Goal: Transaction & Acquisition: Book appointment/travel/reservation

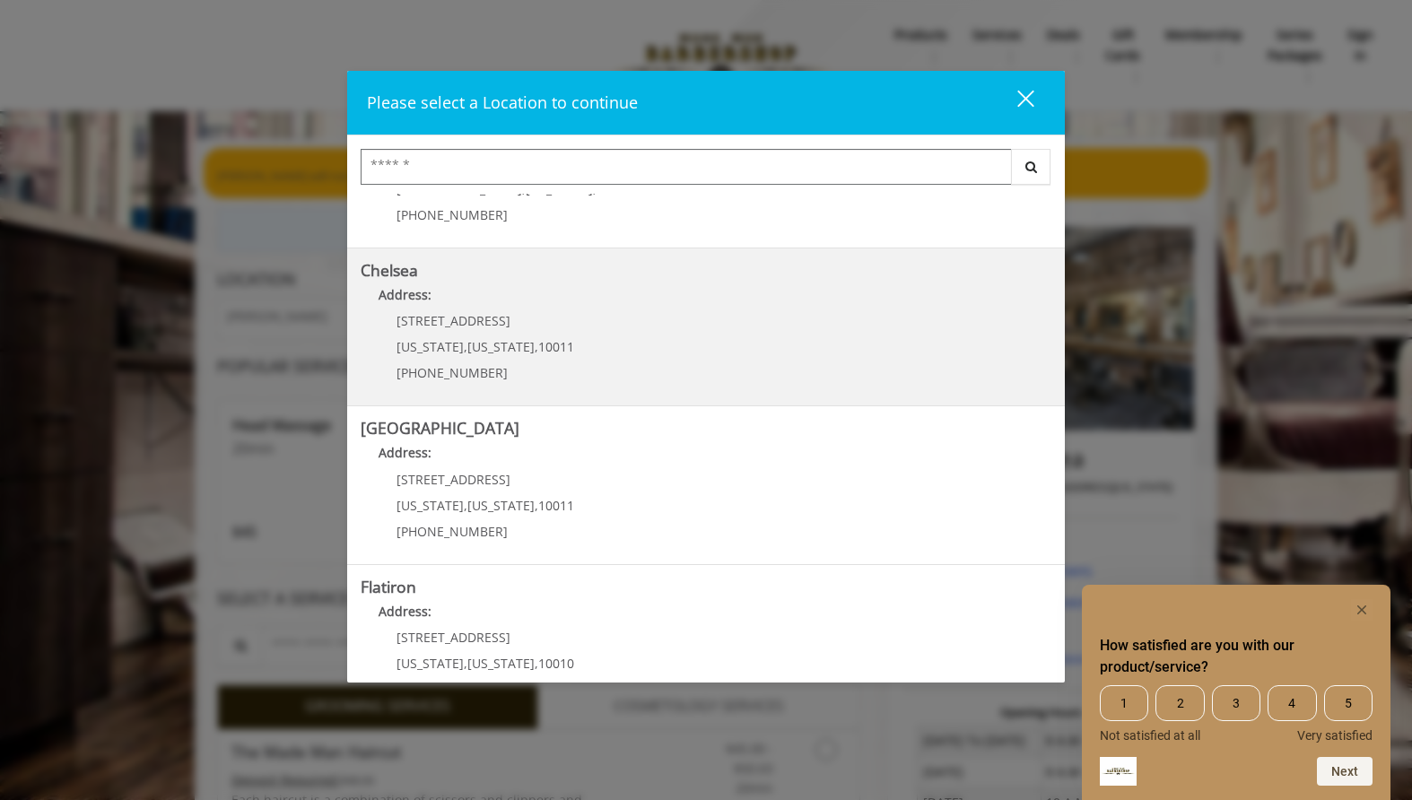
scroll to position [114, 0]
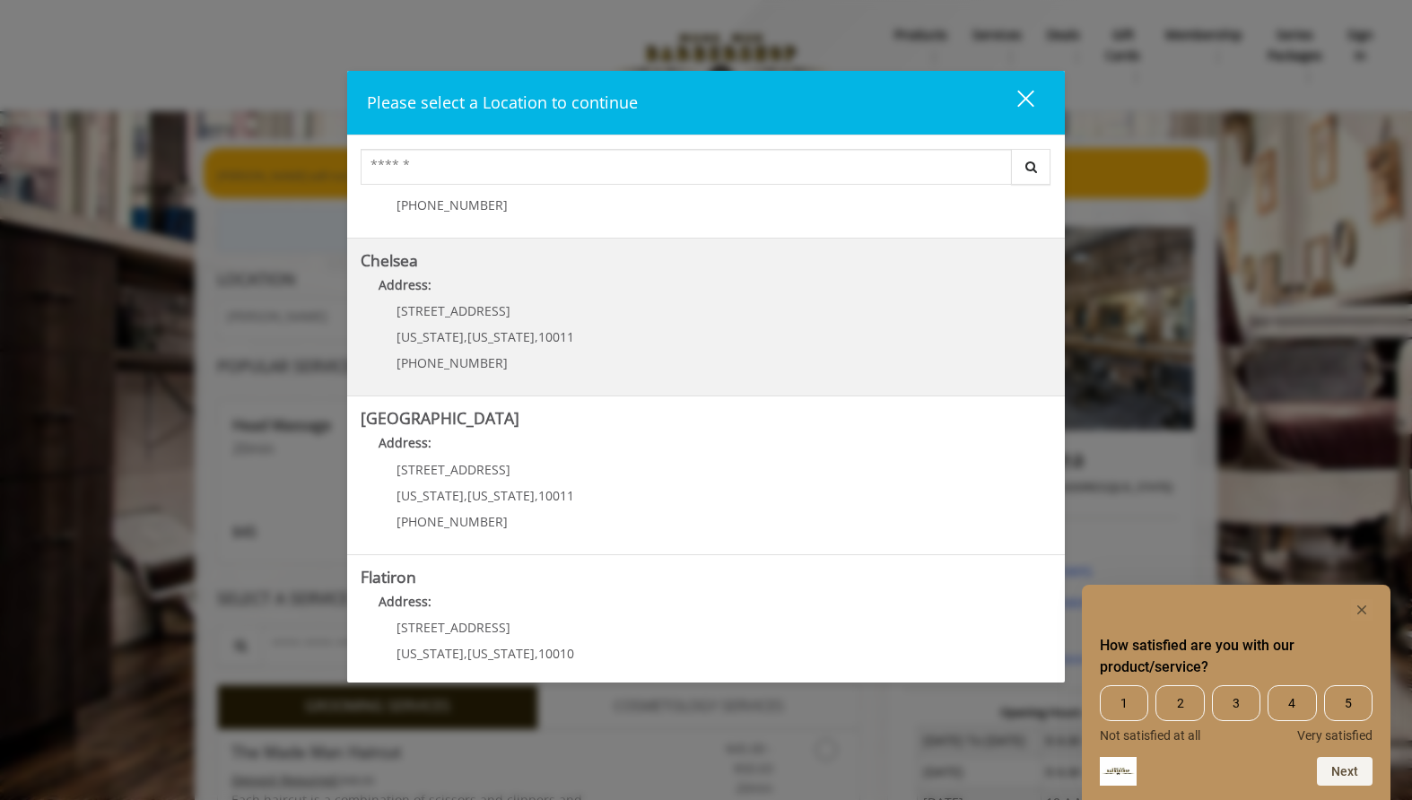
click at [531, 362] on p "[PHONE_NUMBER]" at bounding box center [486, 362] width 178 height 13
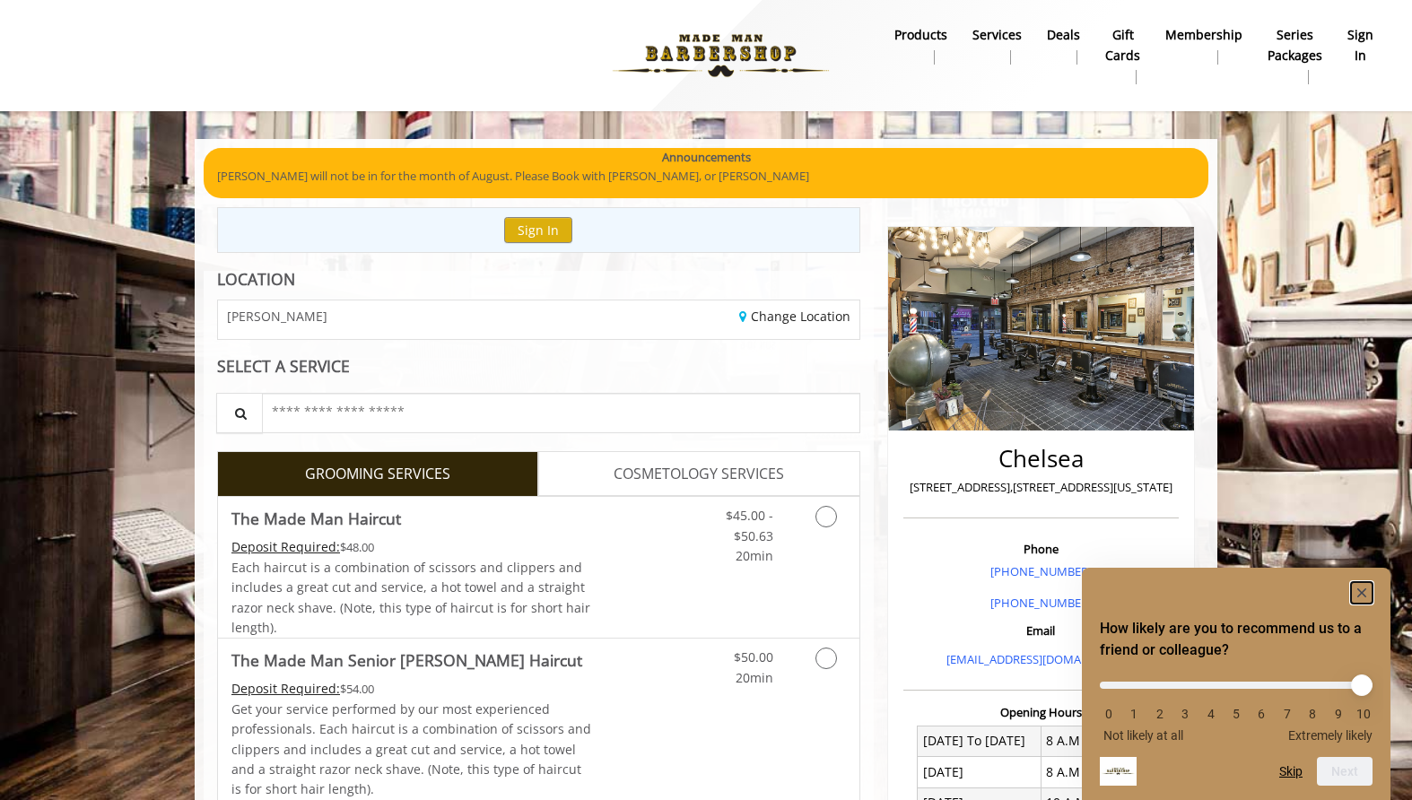
click at [1361, 590] on rect "Hide survey" at bounding box center [1362, 593] width 22 height 22
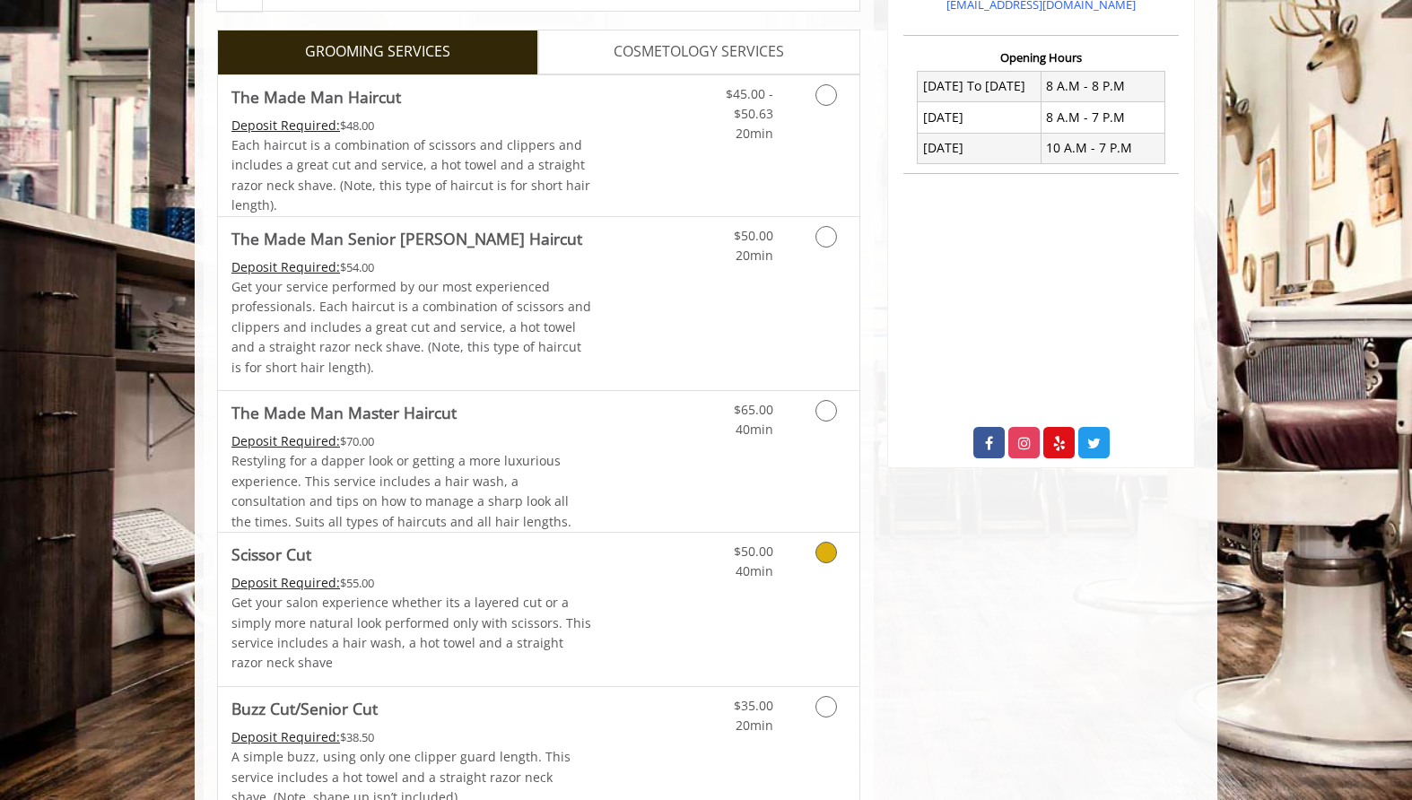
scroll to position [604, 0]
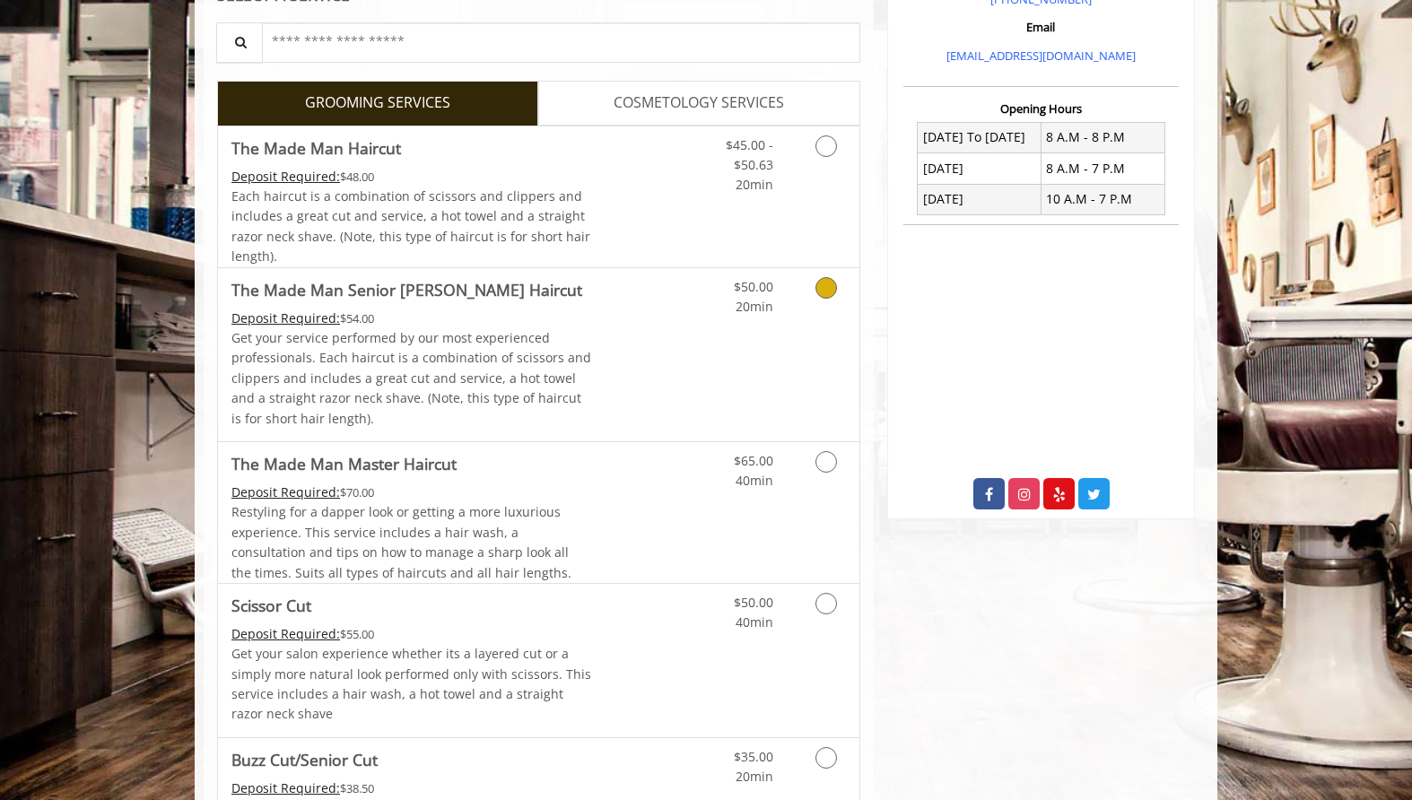
click at [828, 319] on div "$50.00 20min" at bounding box center [779, 354] width 161 height 173
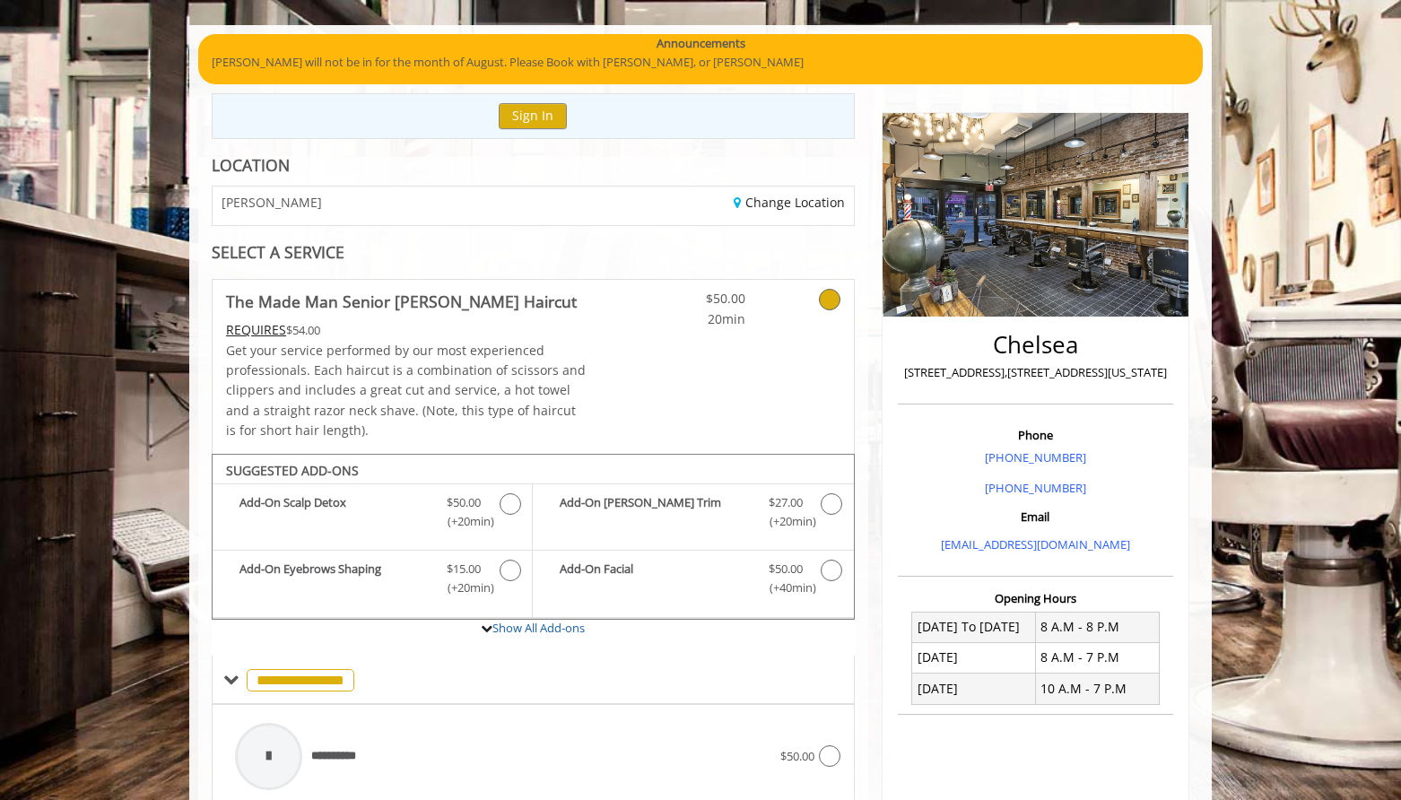
scroll to position [163, 0]
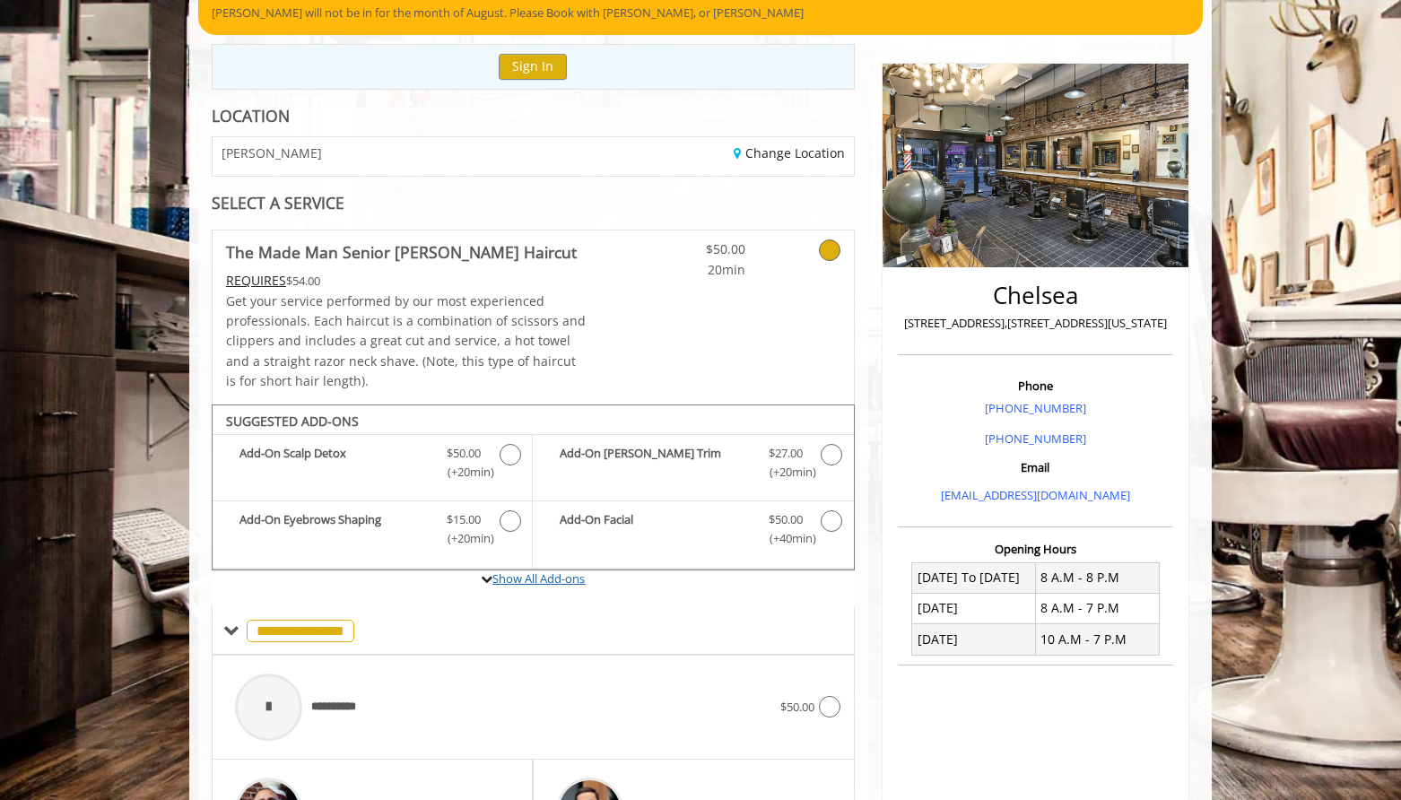
click at [500, 578] on link "Show All Add-ons" at bounding box center [539, 579] width 92 height 16
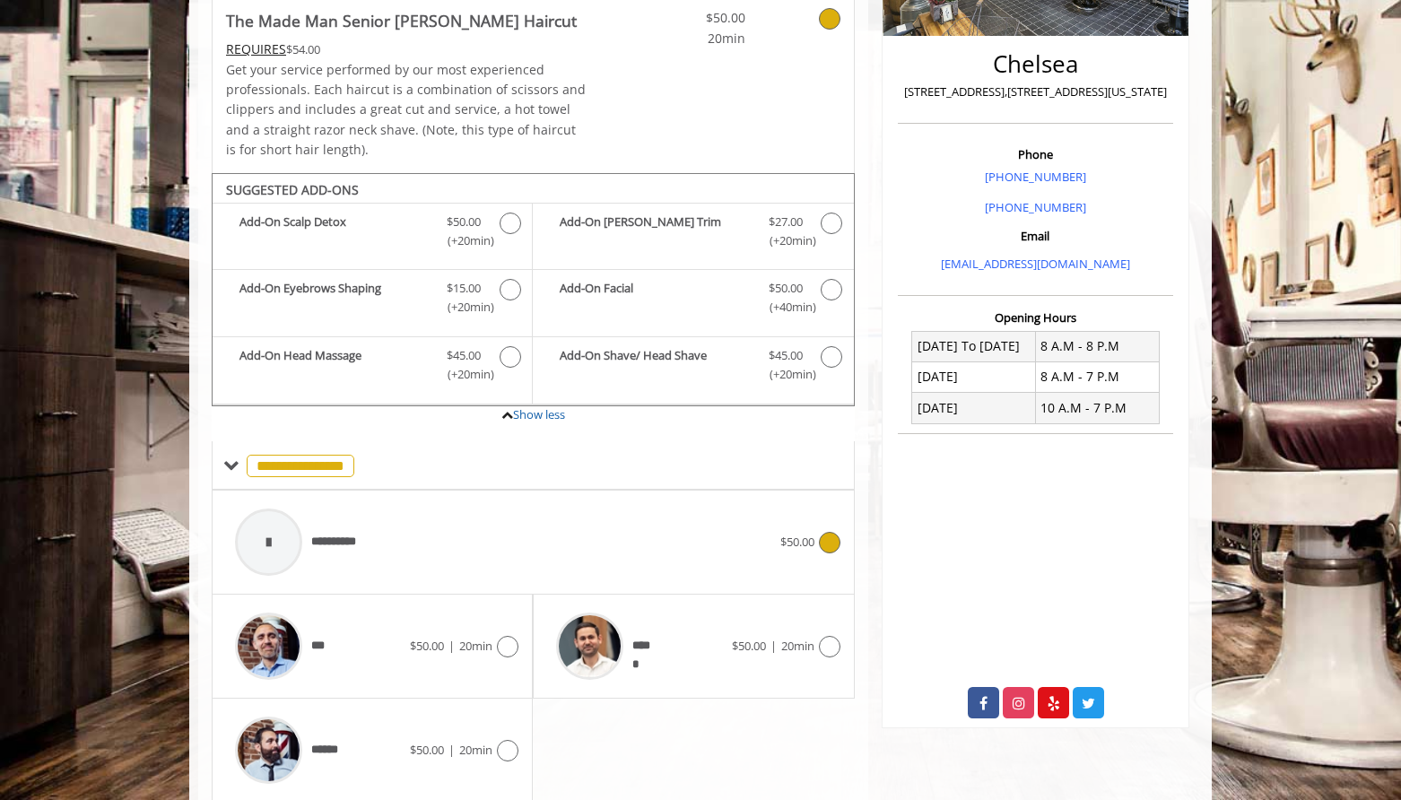
scroll to position [460, 0]
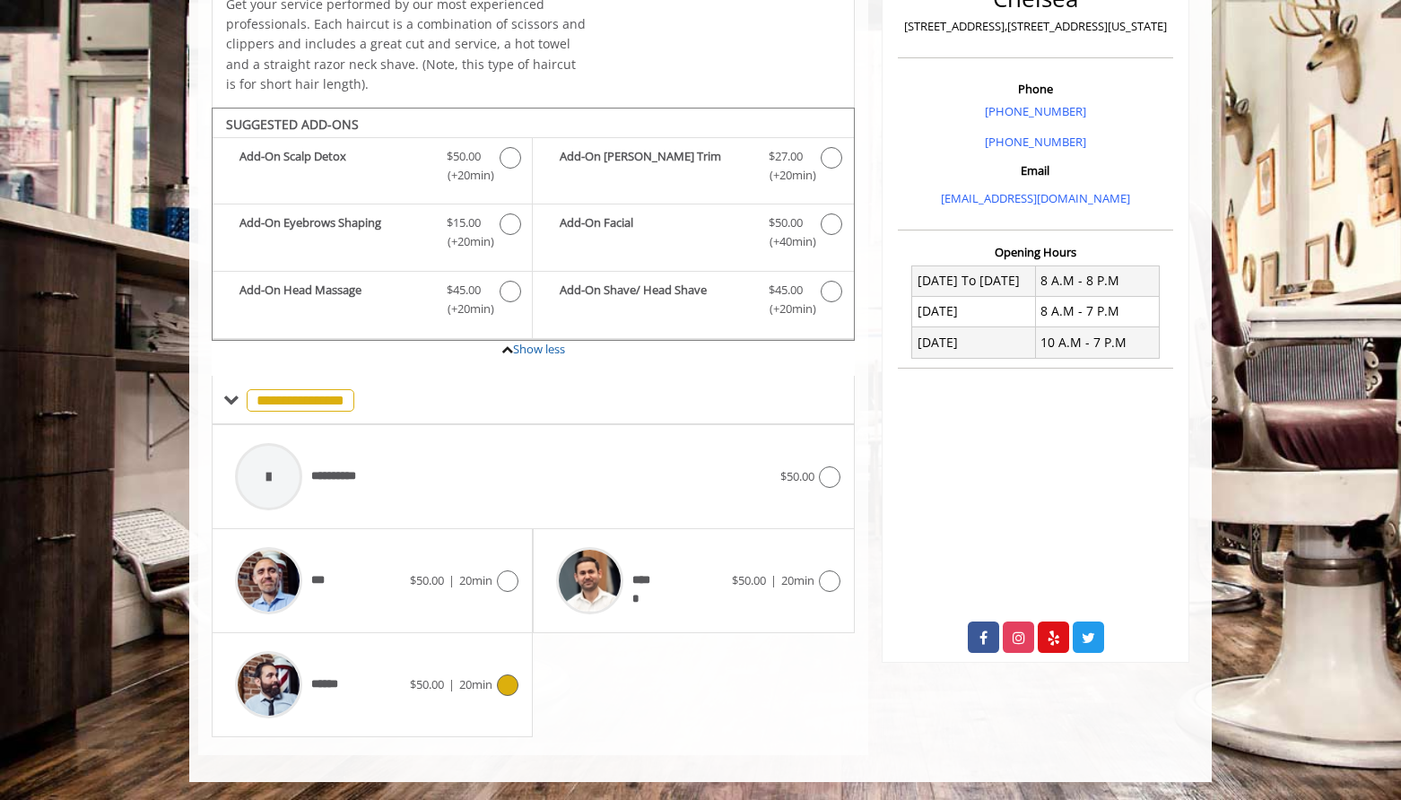
click at [506, 675] on icon at bounding box center [508, 686] width 22 height 22
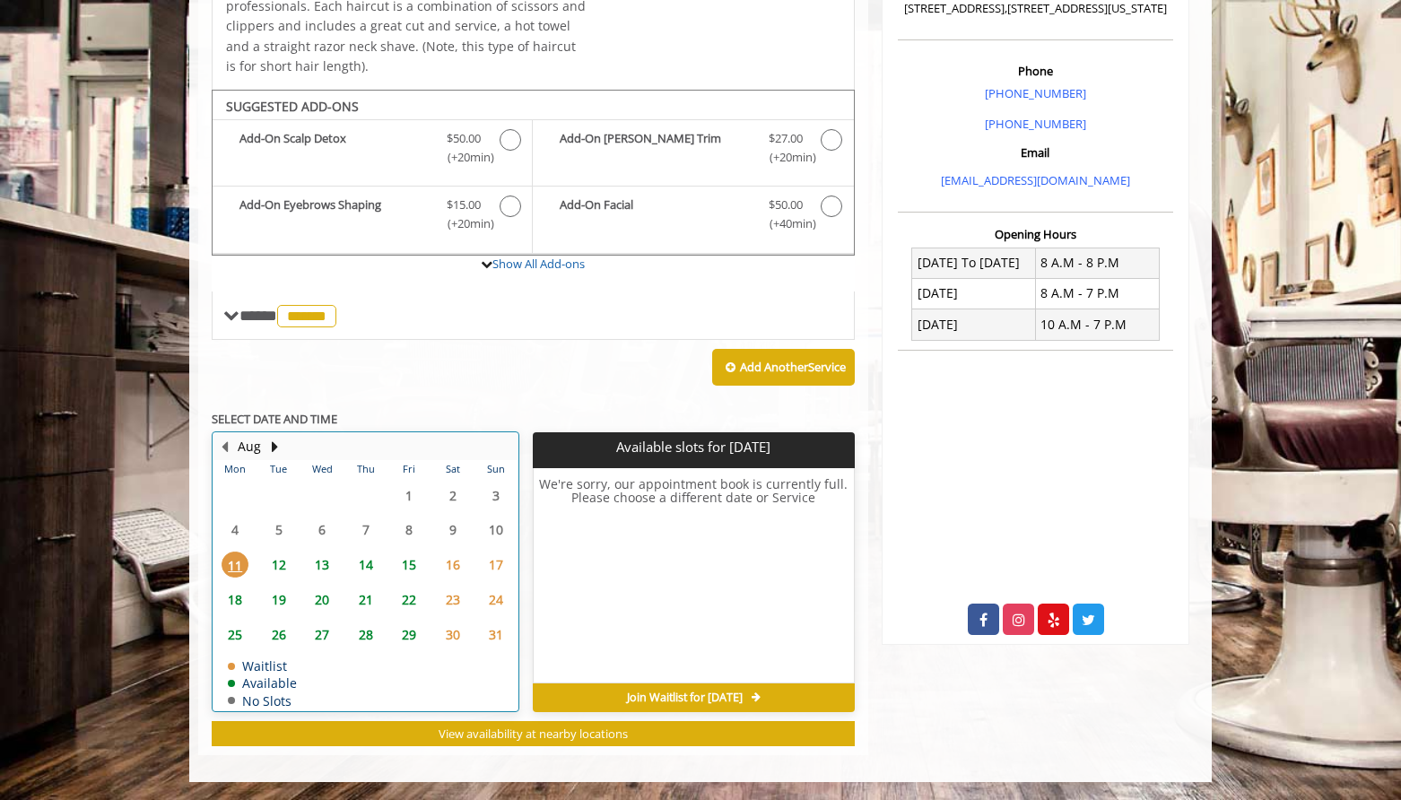
click at [267, 580] on td "12" at bounding box center [278, 564] width 43 height 35
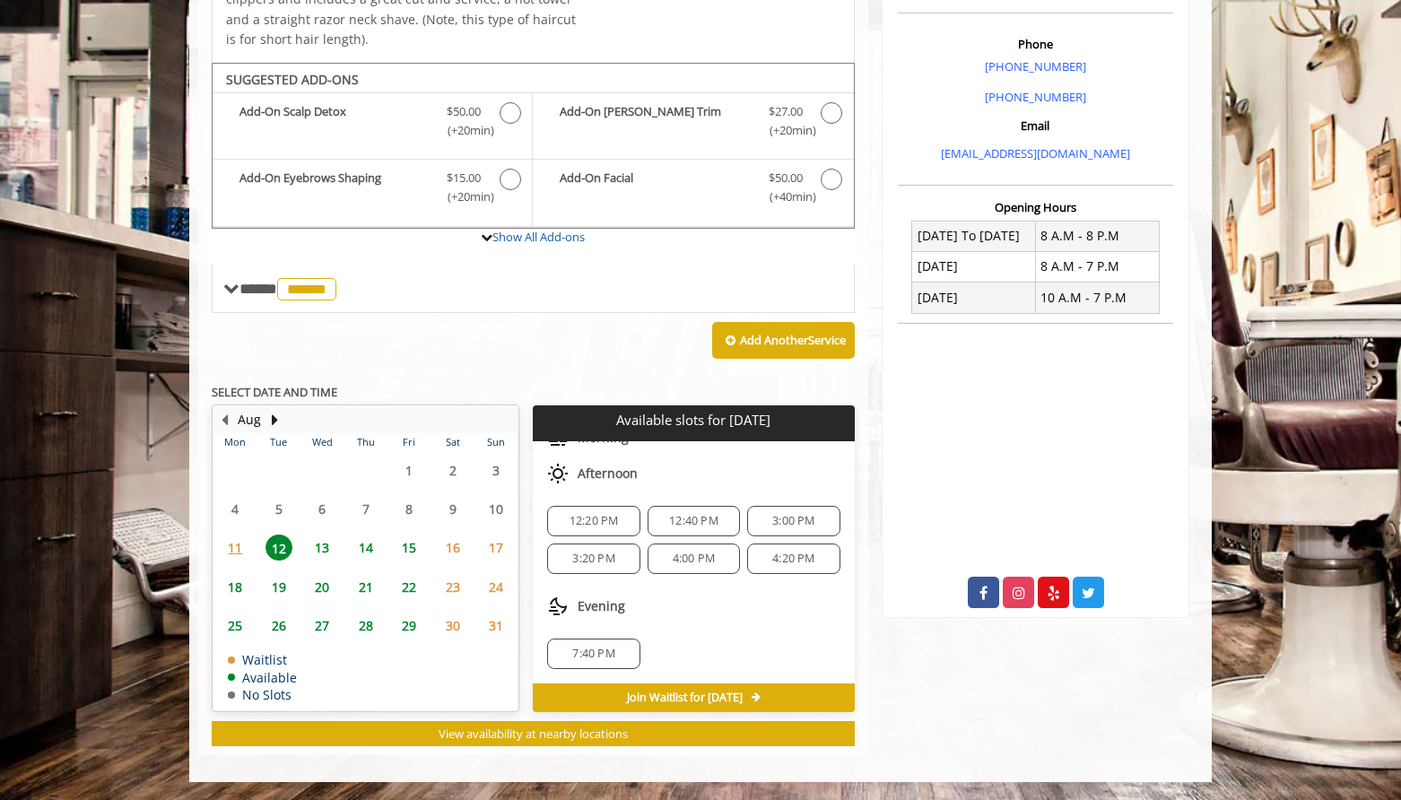
scroll to position [0, 0]
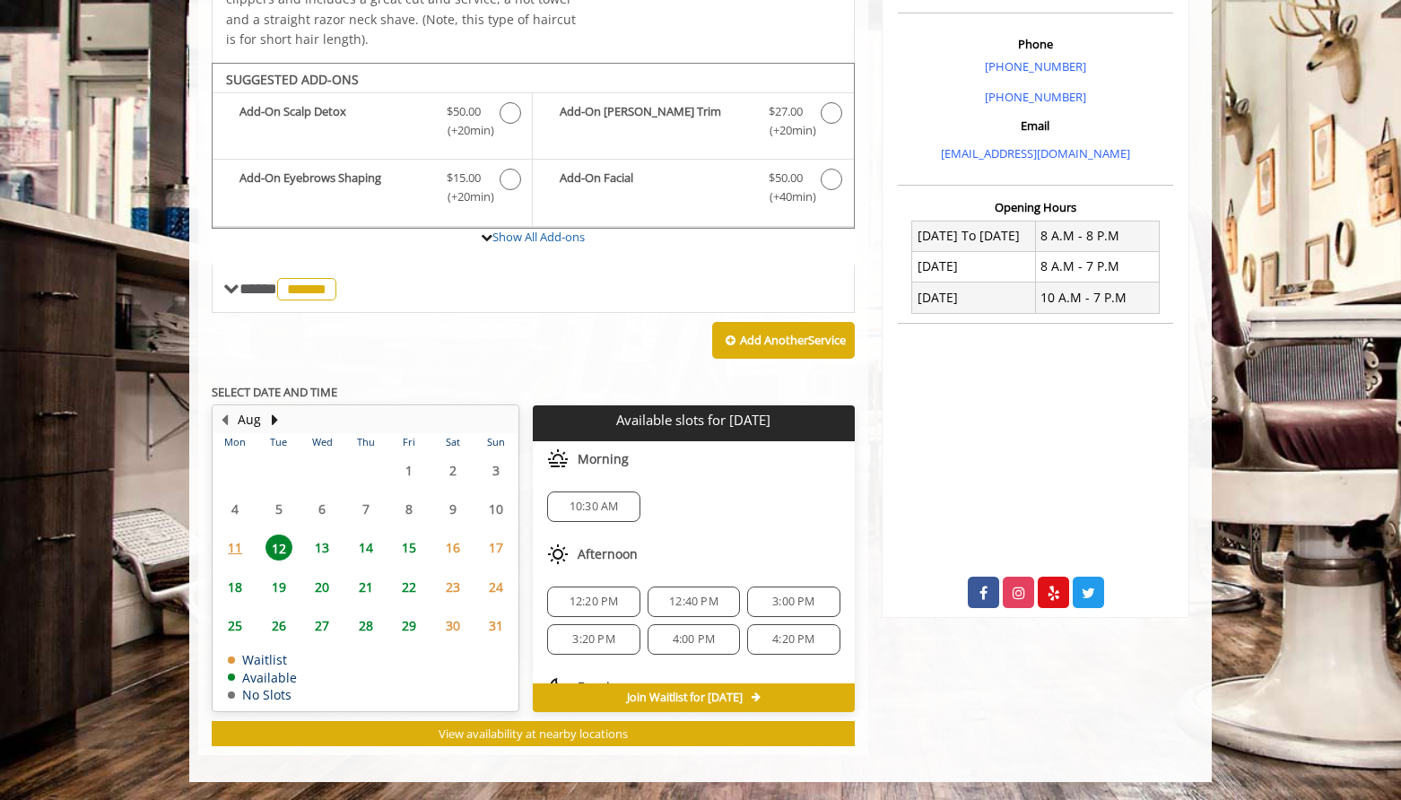
click at [411, 554] on span "15" at bounding box center [409, 548] width 27 height 26
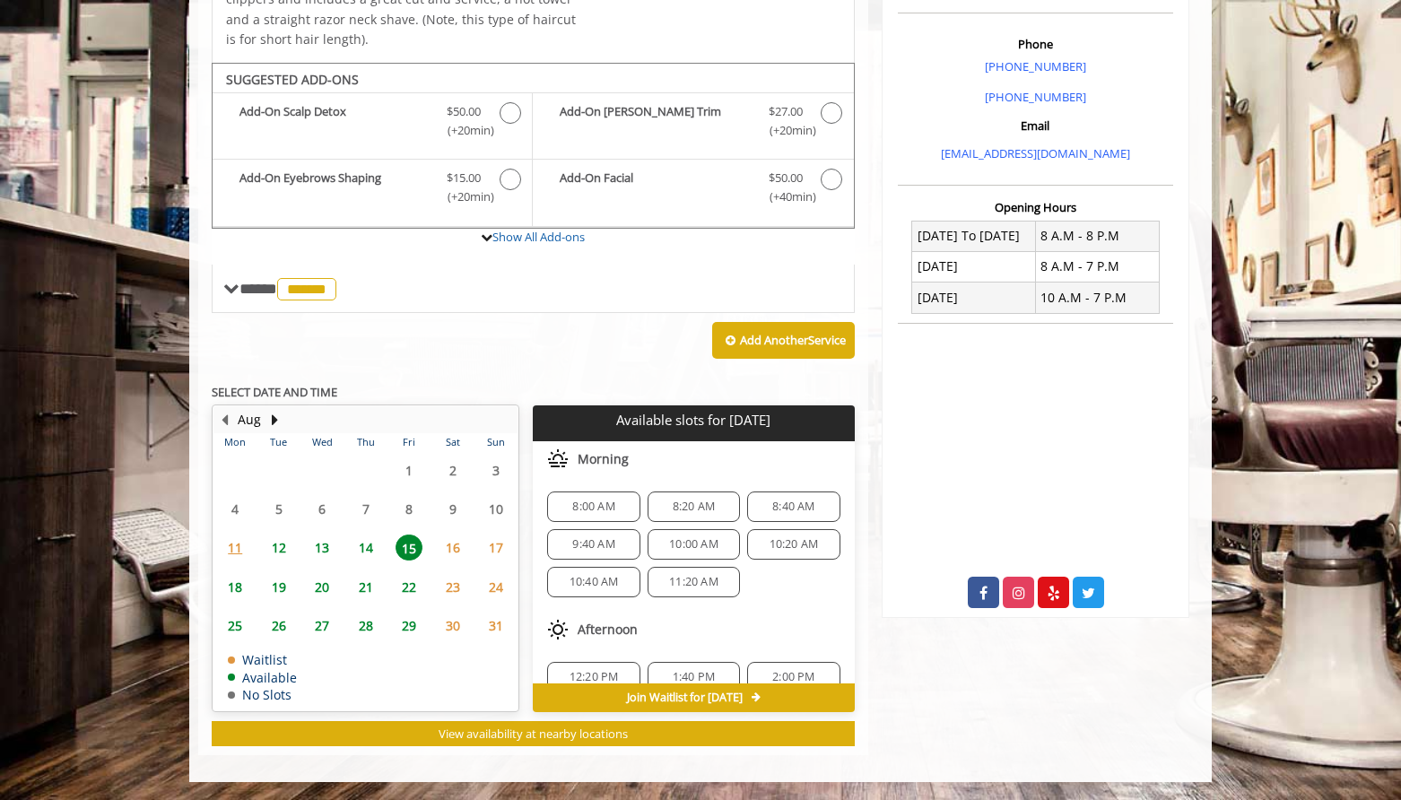
click at [451, 541] on span "16" at bounding box center [453, 548] width 27 height 26
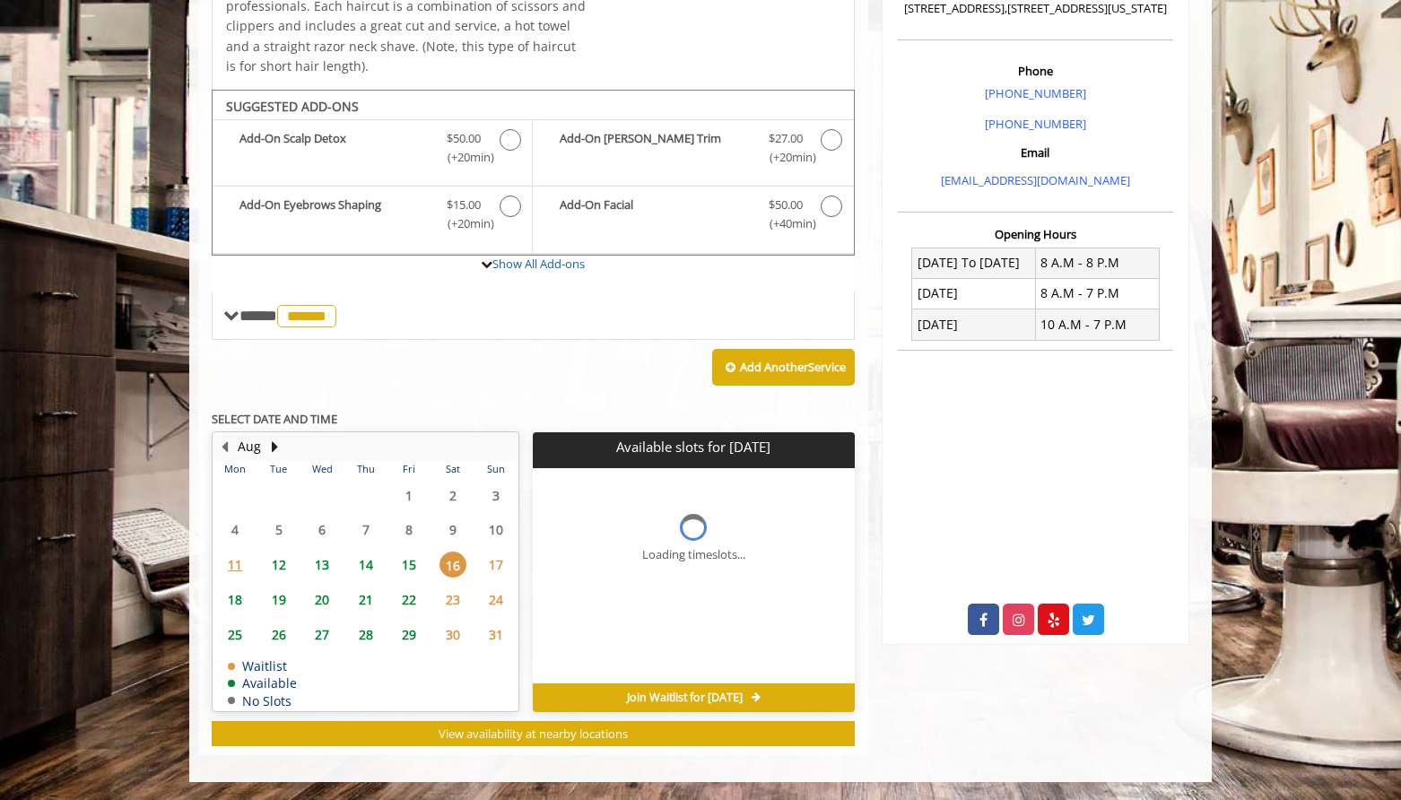
scroll to position [478, 0]
click at [414, 563] on span "15" at bounding box center [409, 565] width 27 height 26
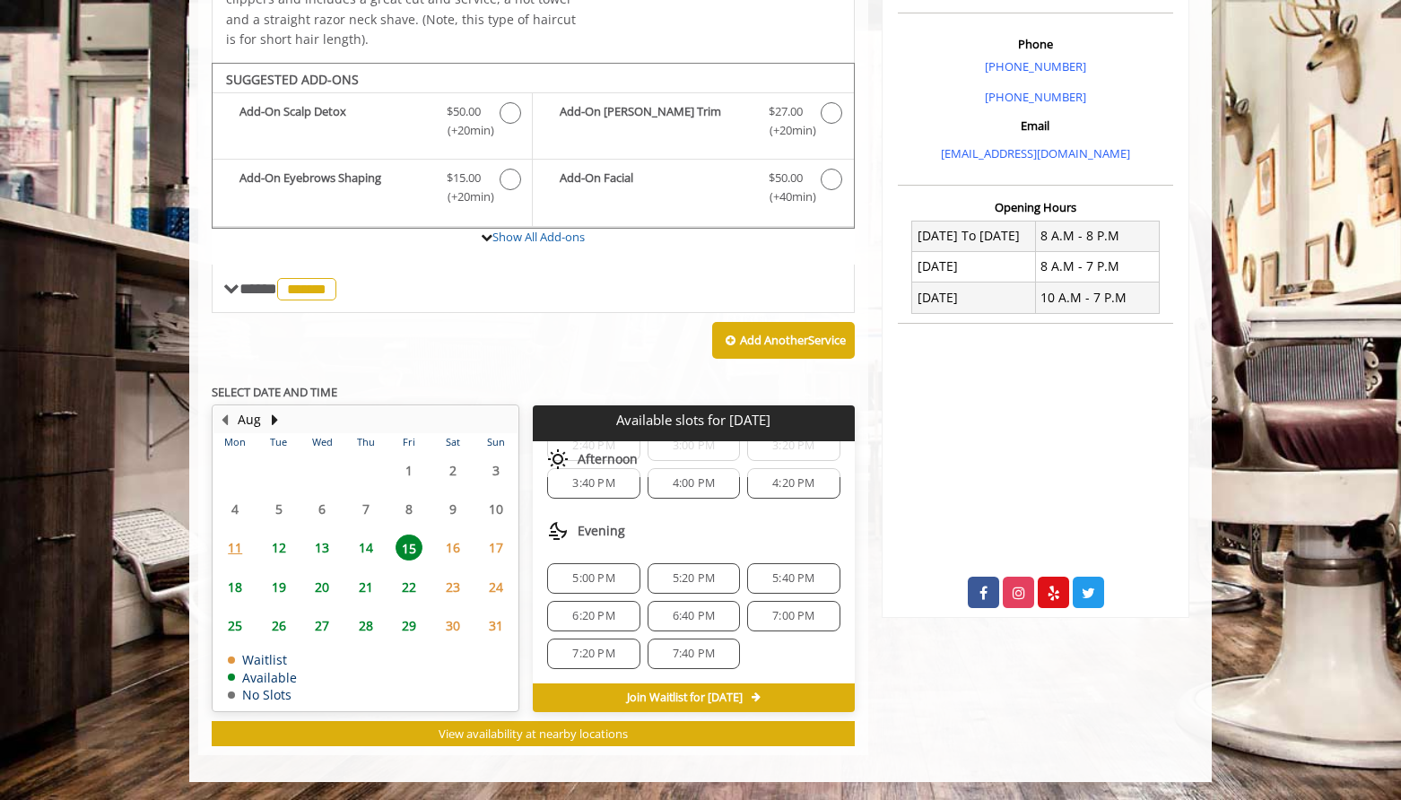
scroll to position [0, 0]
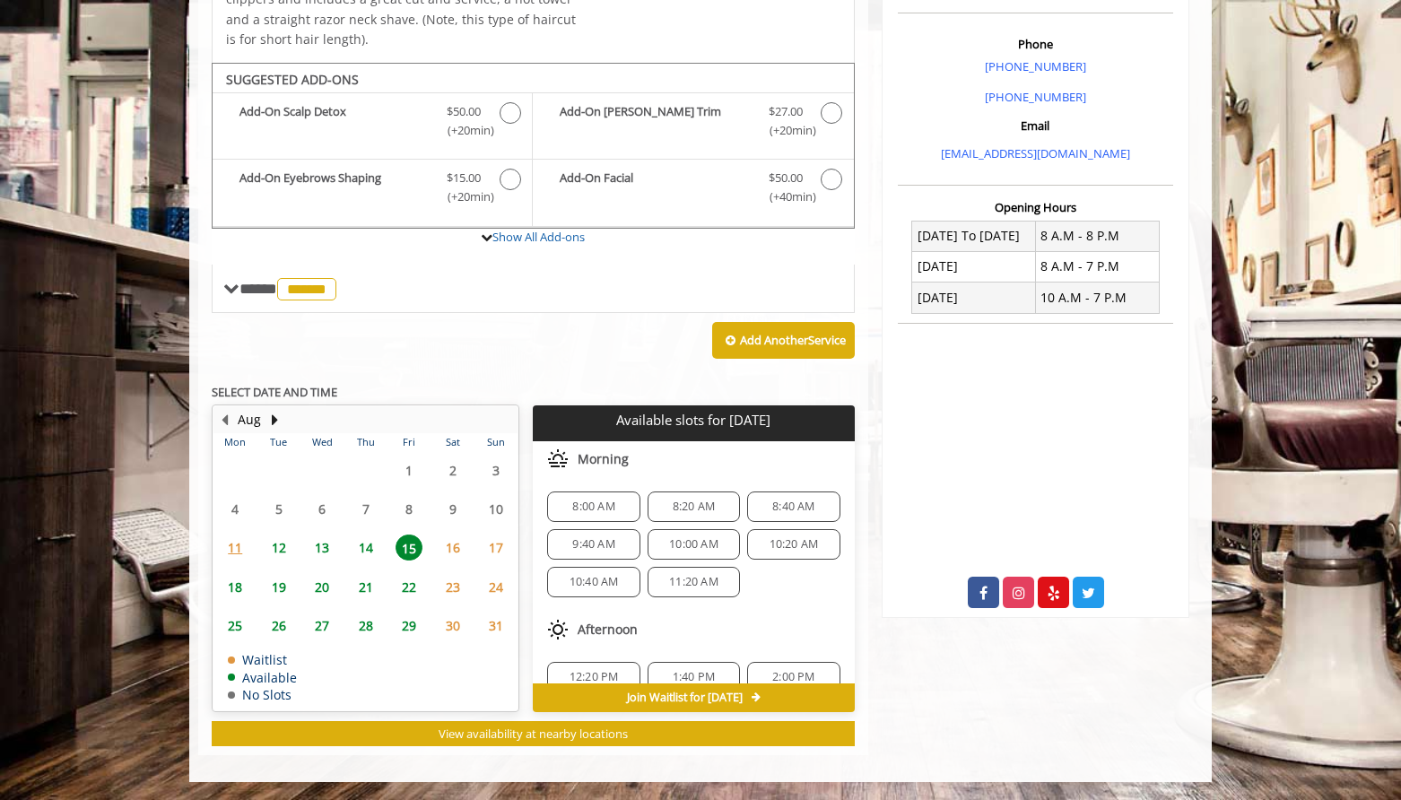
click at [490, 546] on span "17" at bounding box center [496, 548] width 27 height 26
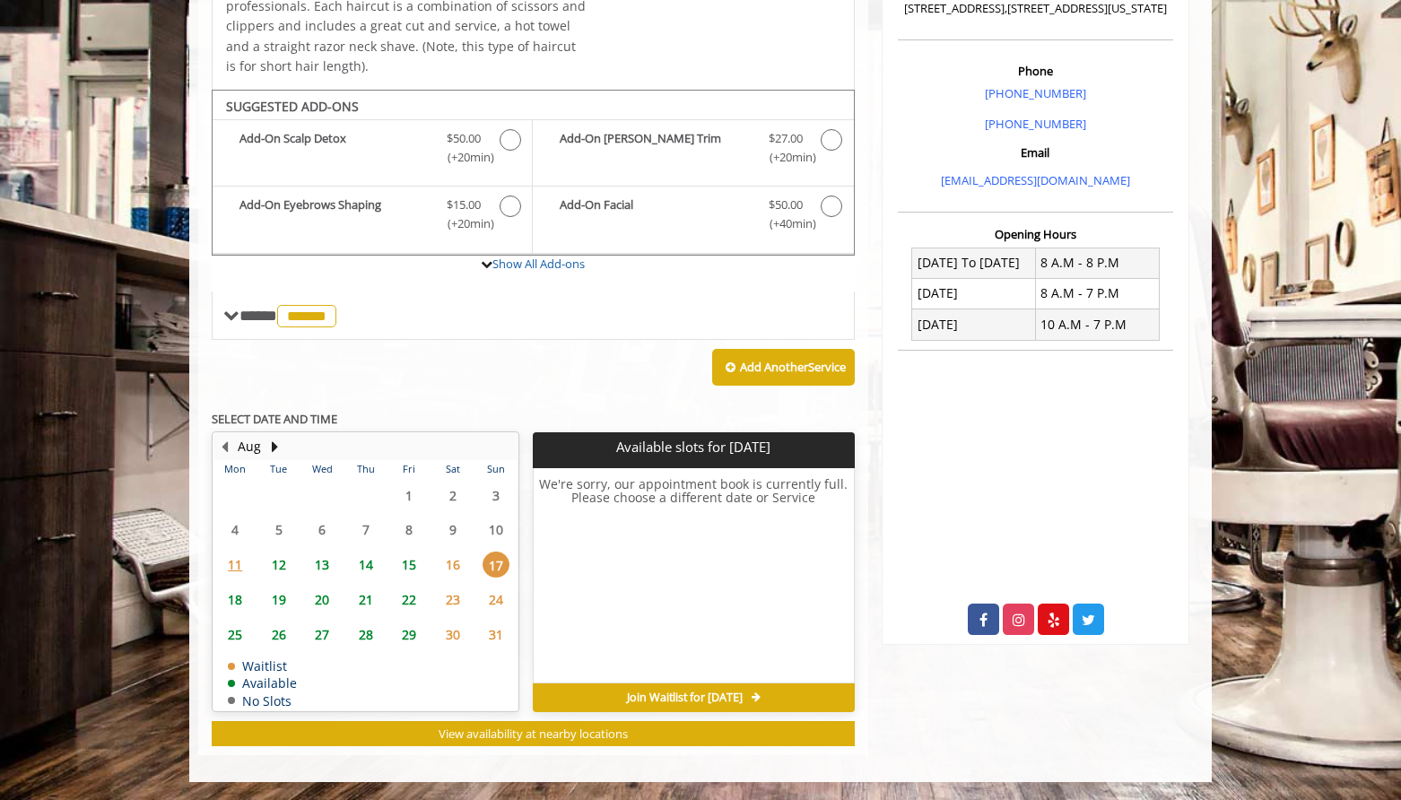
click at [463, 567] on span "16" at bounding box center [453, 565] width 27 height 26
click at [406, 570] on span "15" at bounding box center [409, 565] width 27 height 26
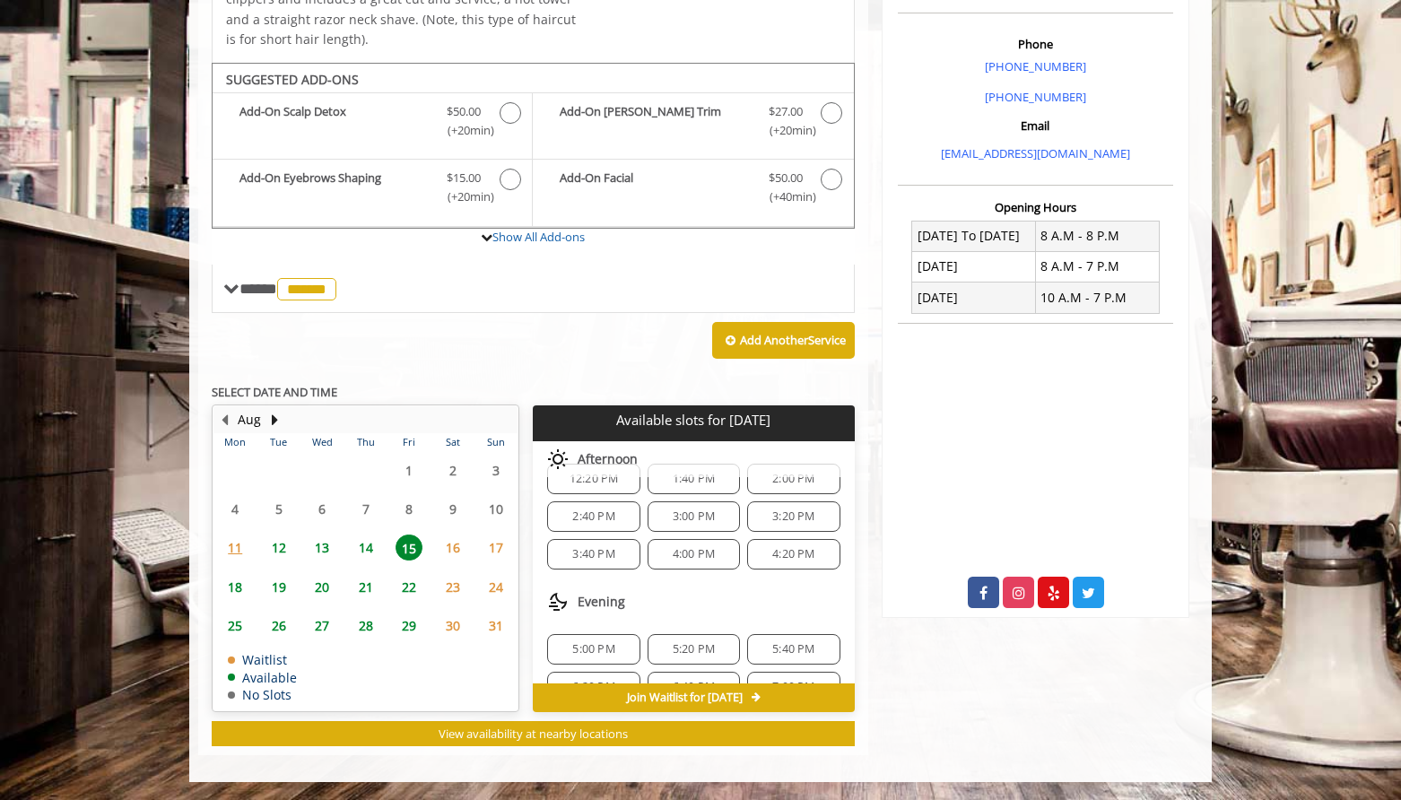
scroll to position [200, 0]
click at [761, 551] on span "4:20 PM" at bounding box center [793, 553] width 76 height 14
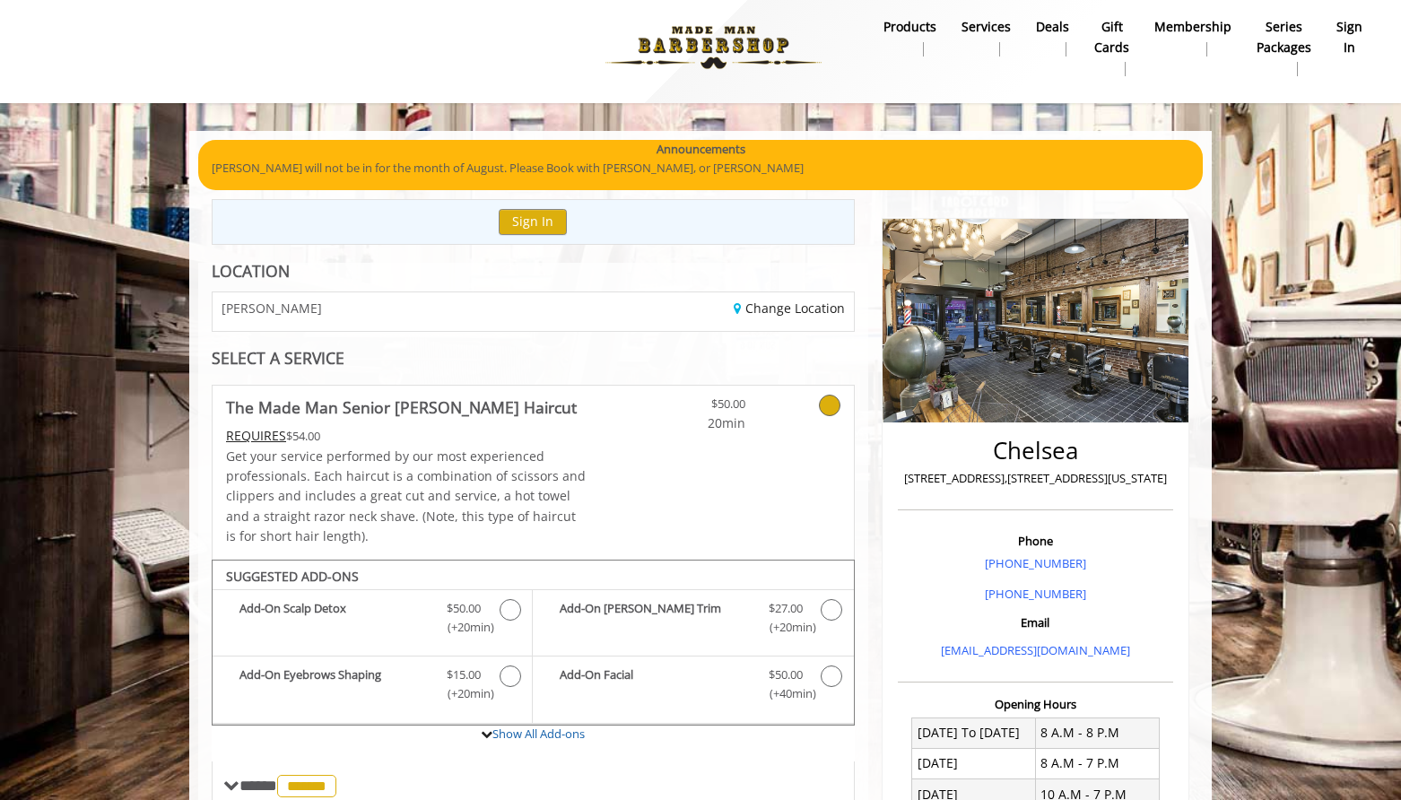
scroll to position [0, 0]
